Goal: Task Accomplishment & Management: Manage account settings

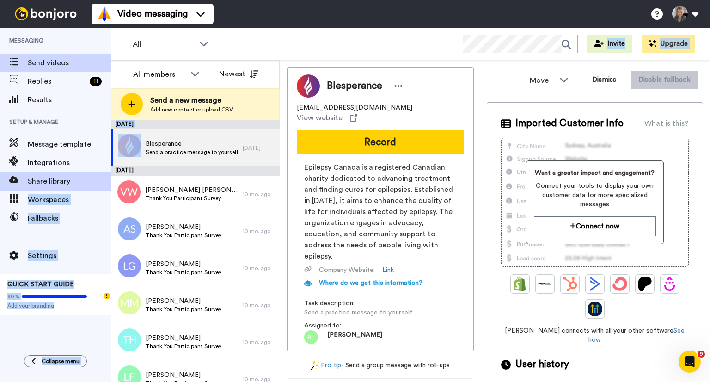
drag, startPoint x: 113, startPoint y: 162, endPoint x: 107, endPoint y: 180, distance: 18.4
click at [107, 180] on div "Messaging Send videos Replies 11 Results Setup & Manage Message template Integr…" at bounding box center [355, 205] width 710 height 354
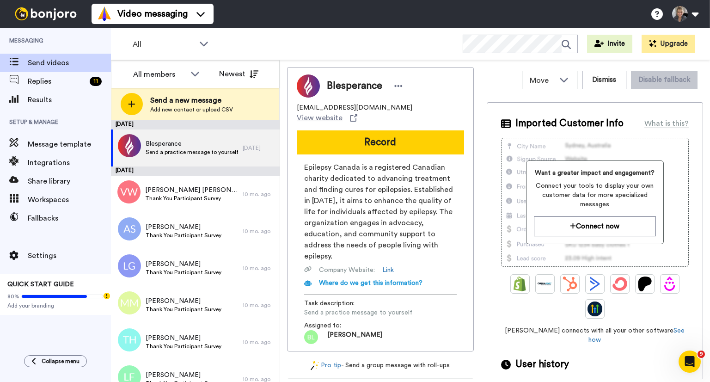
click at [79, 111] on span "Setup & Manage" at bounding box center [55, 122] width 111 height 26
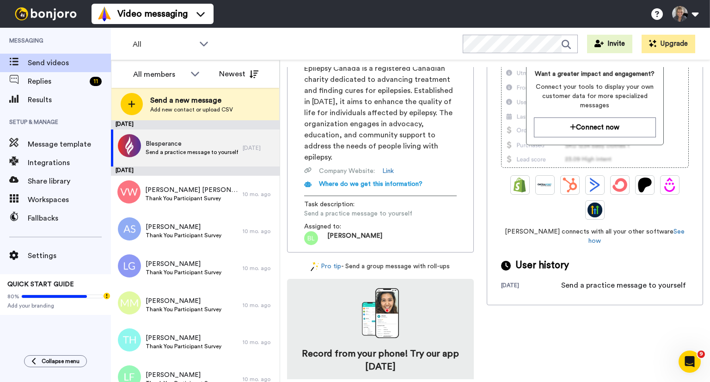
scroll to position [118, 0]
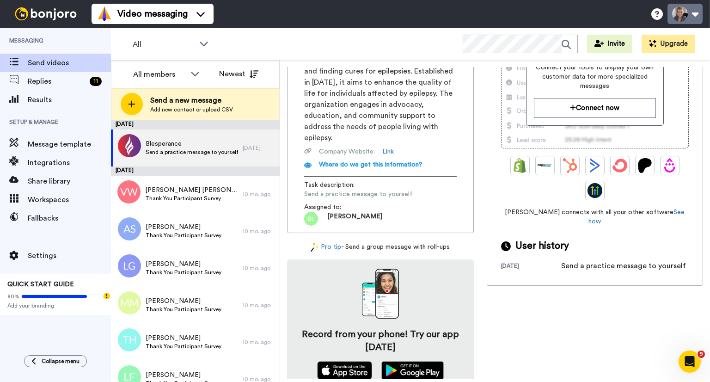
click at [676, 19] on button at bounding box center [684, 14] width 35 height 20
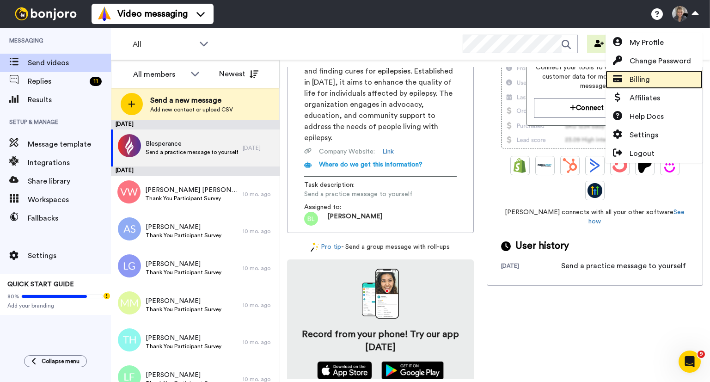
click at [641, 78] on span "Billing" at bounding box center [639, 79] width 20 height 11
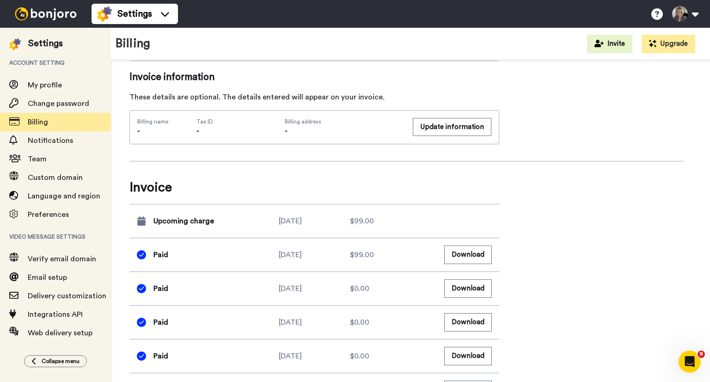
scroll to position [293, 0]
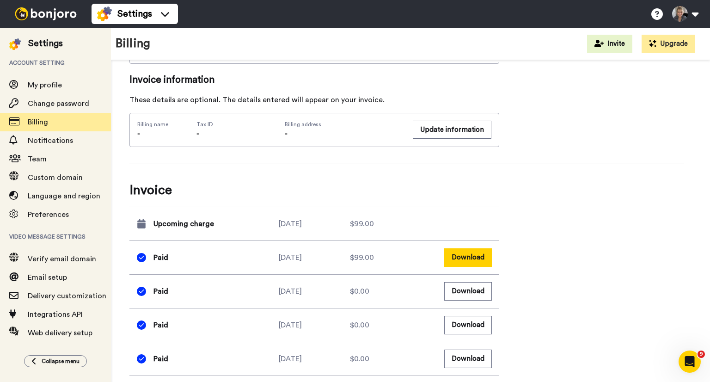
click at [479, 252] on button "Download" at bounding box center [468, 257] width 48 height 18
click at [464, 257] on button "Download" at bounding box center [468, 257] width 48 height 18
click at [592, 245] on div "Billing summary See all inclusions Product Video Messaging Grrrowth 2023 (Month…" at bounding box center [406, 266] width 554 height 961
